Goal: Task Accomplishment & Management: Complete application form

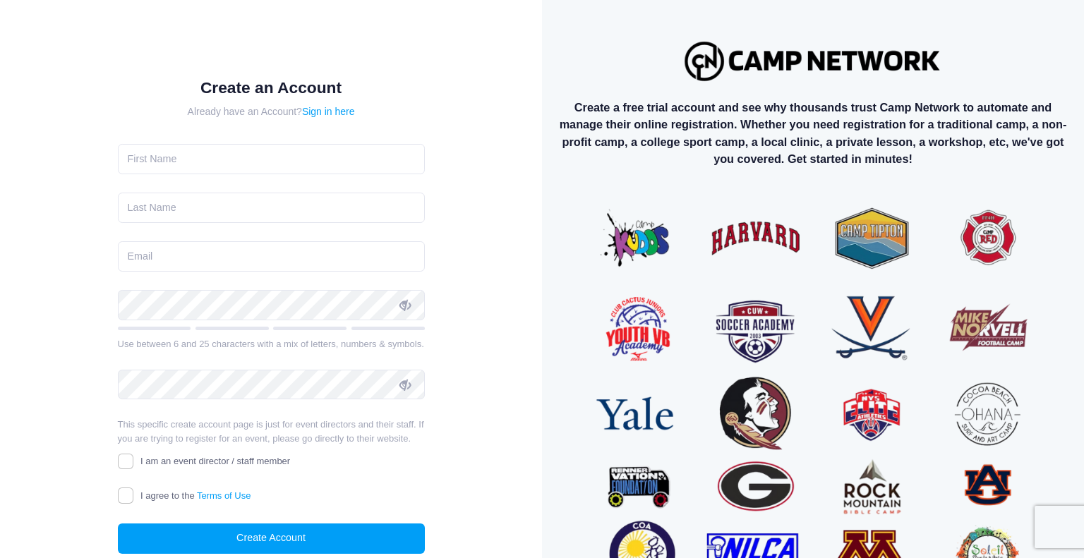
click at [1020, 50] on div "Create a free trial account and see why thousands trust Camp Network to automat…" at bounding box center [813, 321] width 542 height 643
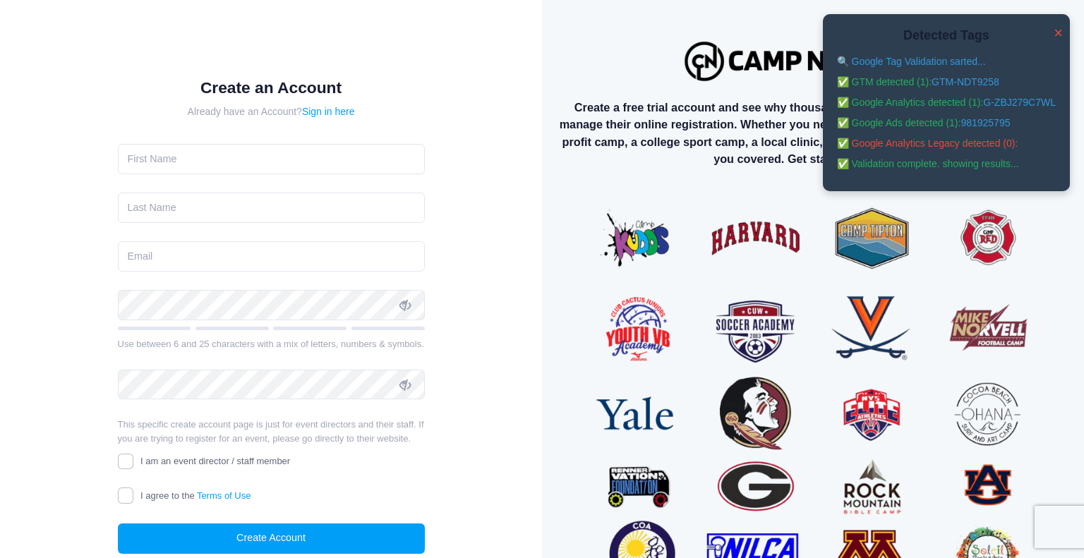
click at [587, 83] on div "Create a free trial account and see why thousands trust Camp Network to automat…" at bounding box center [813, 321] width 542 height 643
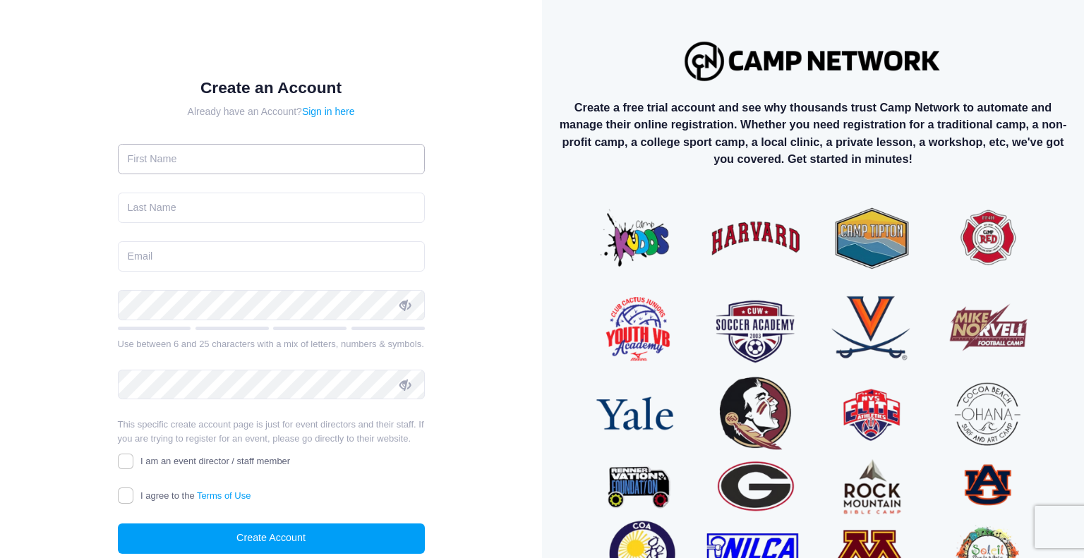
click at [203, 169] on input "text" at bounding box center [271, 159] width 307 height 30
type input "test"
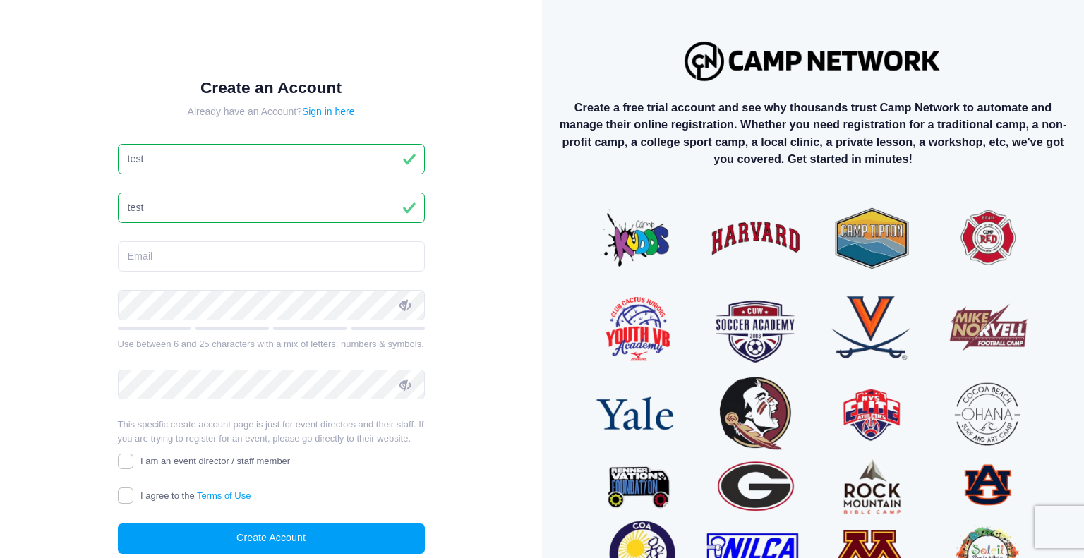
type input "test"
click at [162, 248] on input "email" at bounding box center [271, 256] width 307 height 30
type input "test@gmail.com"
click at [142, 455] on label "I am an event director / staff member" at bounding box center [204, 462] width 173 height 15
click at [134, 455] on input "I am an event director / staff member" at bounding box center [126, 462] width 16 height 16
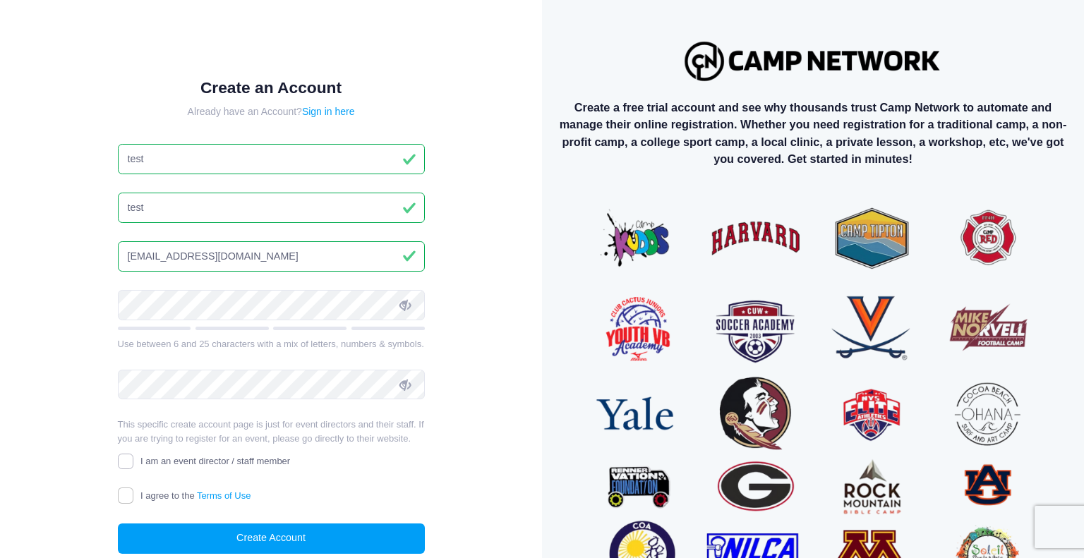
checkbox input "true"
click at [131, 493] on input "I agree to the Terms of Use" at bounding box center [126, 496] width 16 height 16
checkbox input "true"
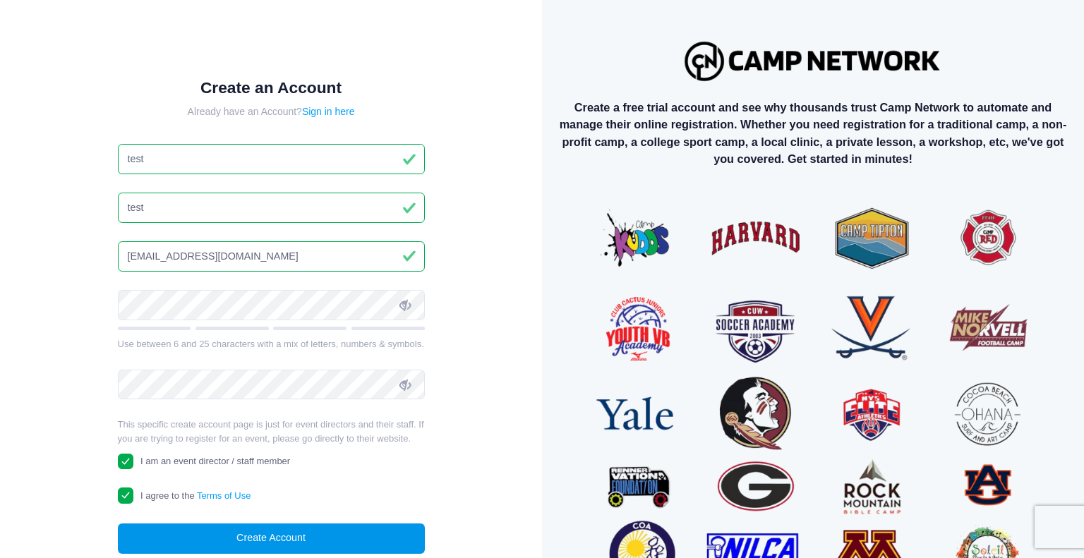
click at [173, 539] on button "Create Account" at bounding box center [271, 539] width 307 height 30
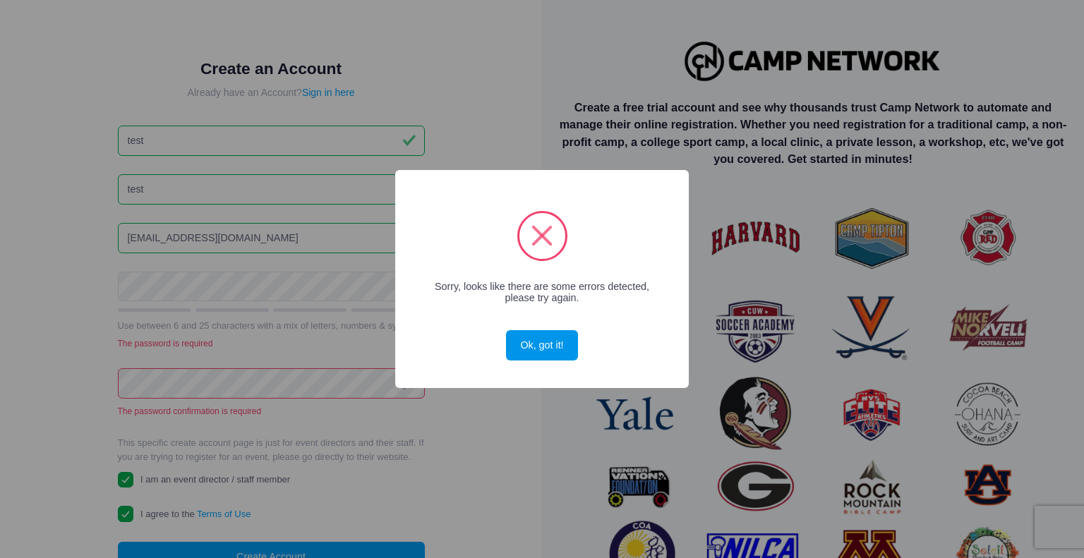
click at [541, 354] on button "Ok, got it!" at bounding box center [542, 345] width 72 height 30
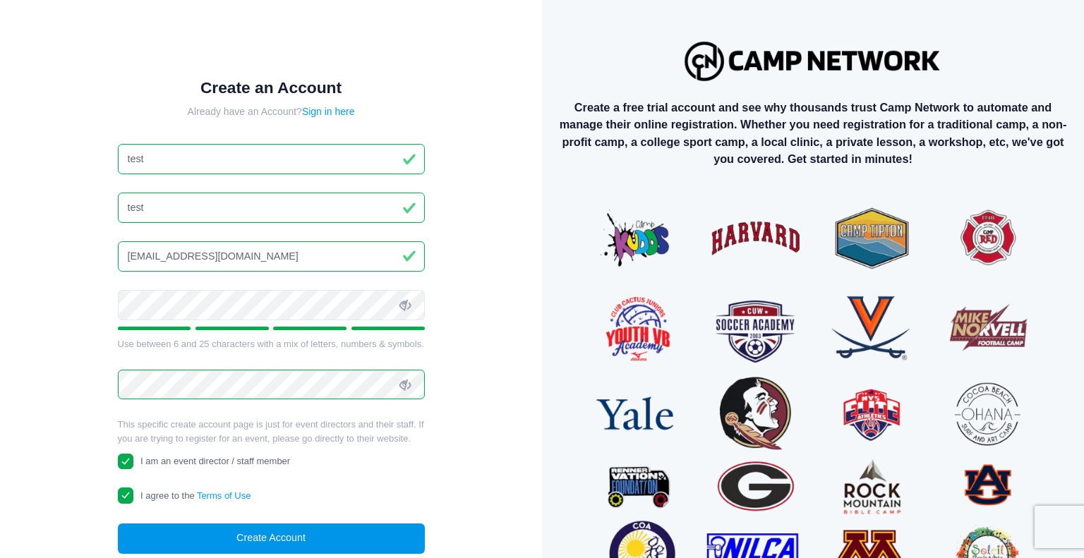
click at [286, 548] on button "Create Account" at bounding box center [271, 539] width 307 height 30
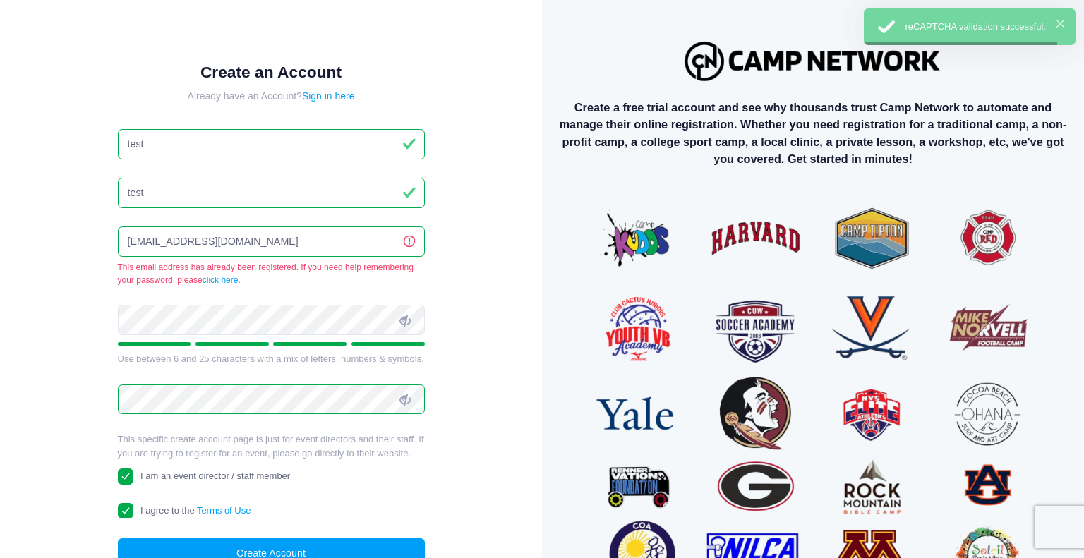
scroll to position [85, 0]
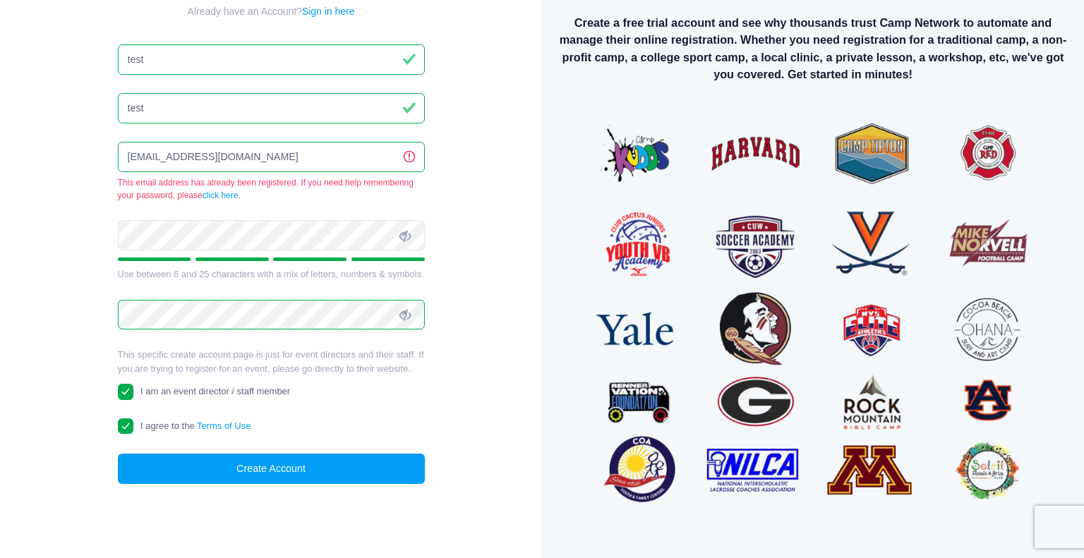
click at [142, 155] on input "test@gmail.com" at bounding box center [271, 157] width 307 height 30
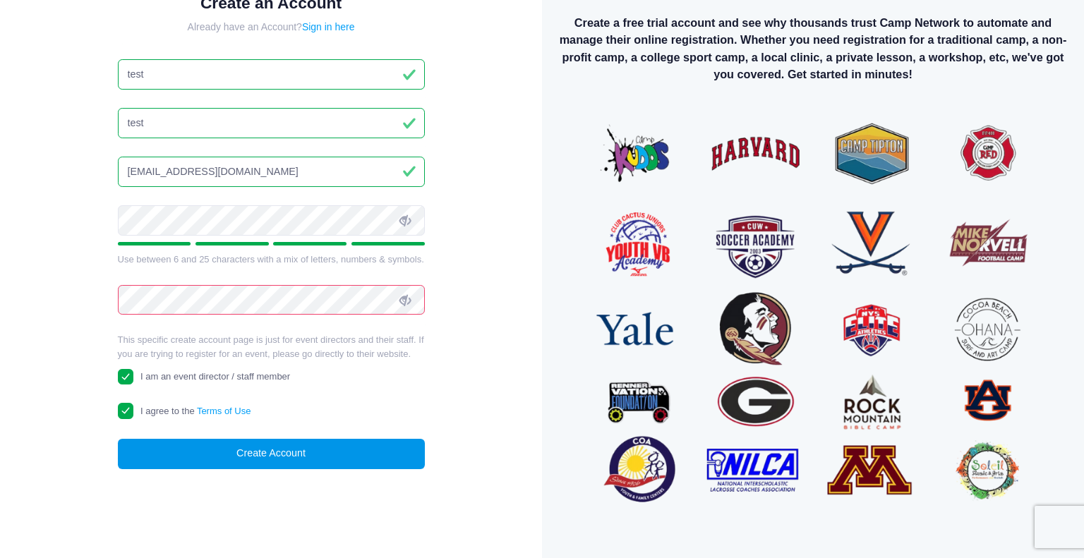
type input "test1@gmail.com"
click at [253, 448] on button "Create Account" at bounding box center [271, 454] width 307 height 30
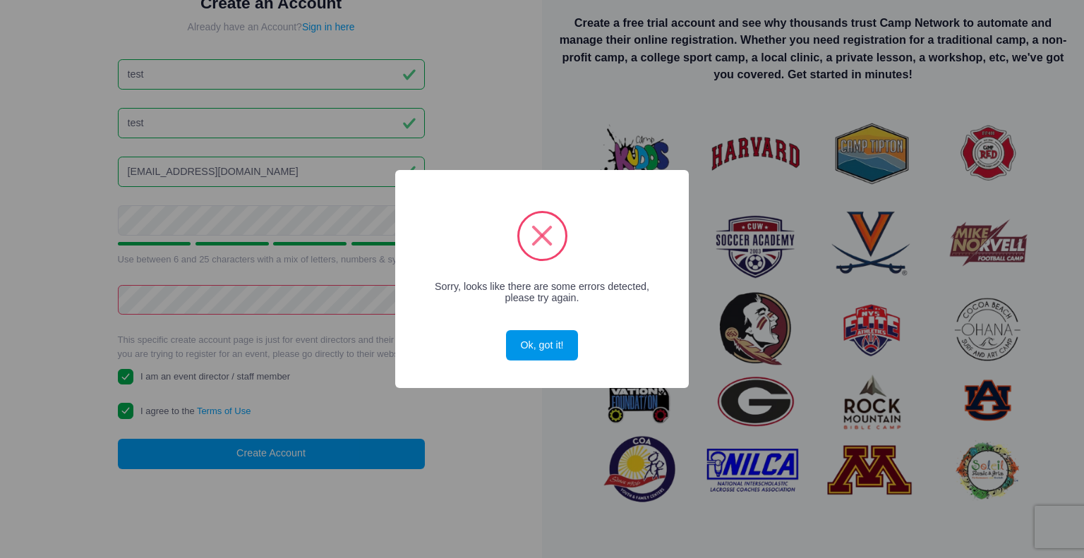
click at [539, 351] on button "Ok, got it!" at bounding box center [542, 345] width 72 height 30
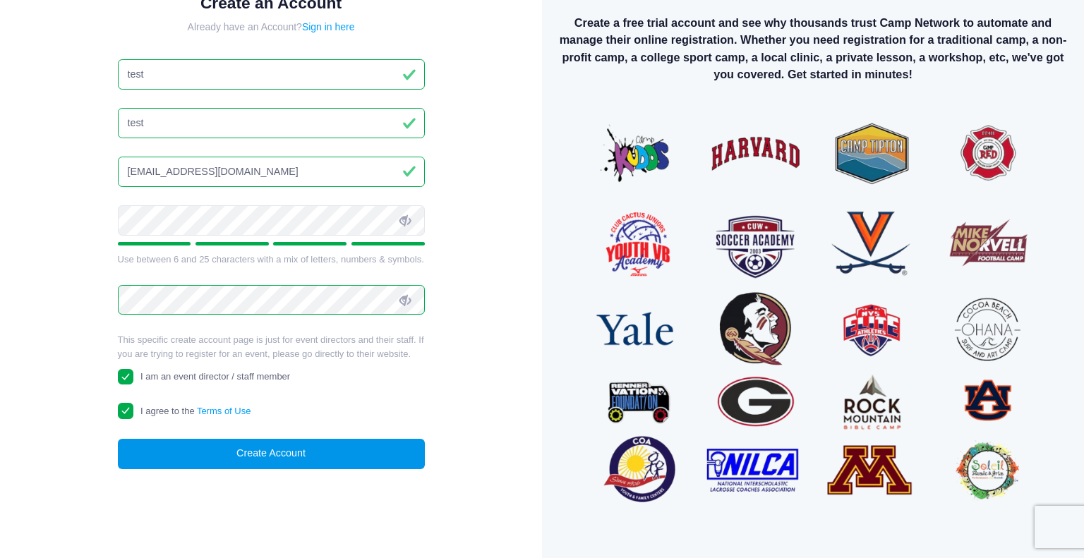
click at [349, 448] on button "Create Account" at bounding box center [271, 454] width 307 height 30
